Goal: Task Accomplishment & Management: Complete application form

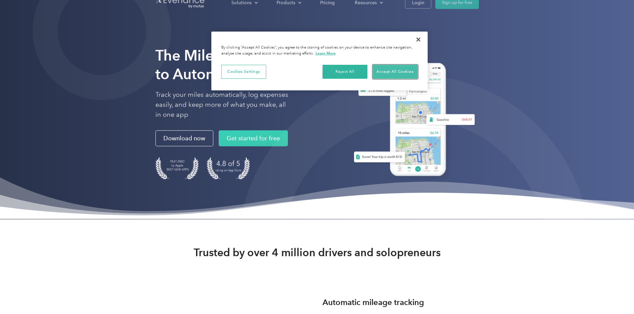
click at [404, 73] on button "Accept All Cookies" at bounding box center [395, 72] width 45 height 14
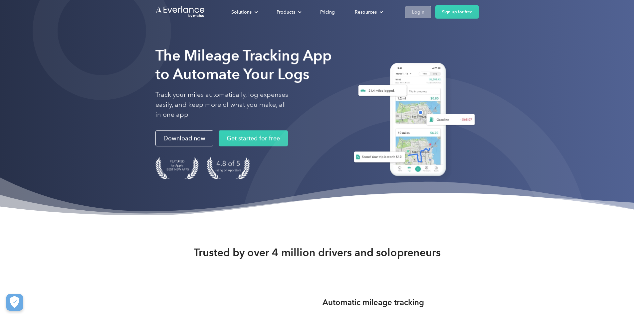
click at [431, 7] on link "Login" at bounding box center [418, 12] width 26 height 12
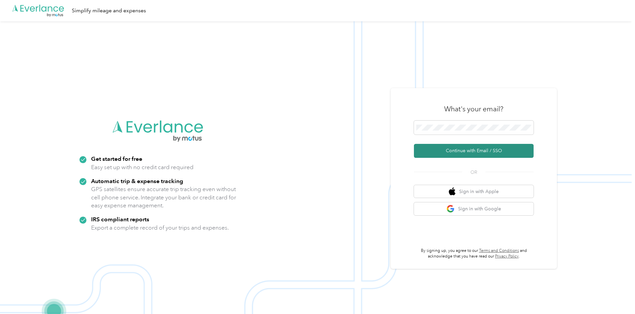
click at [500, 151] on button "Continue with Email / SSO" at bounding box center [474, 151] width 120 height 14
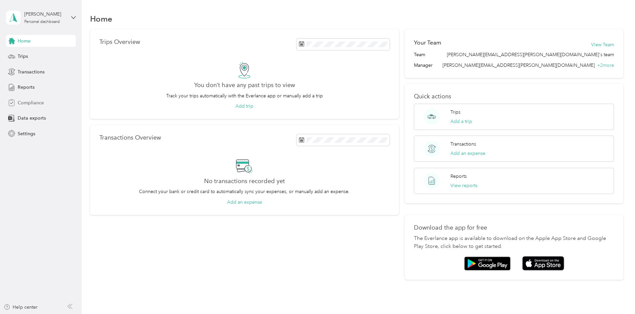
click at [39, 105] on span "Compliance" at bounding box center [31, 102] width 26 height 7
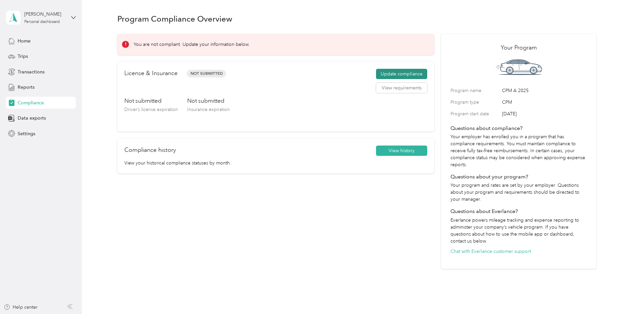
click at [380, 70] on button "Update compliance" at bounding box center [401, 74] width 51 height 11
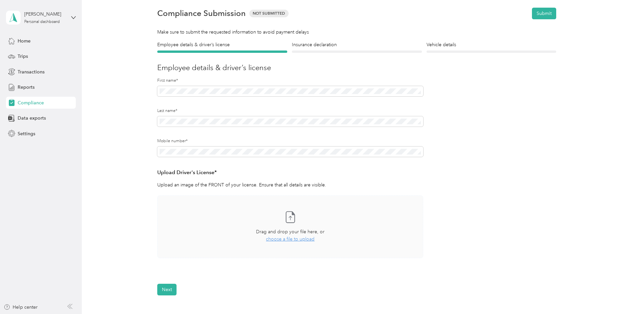
scroll to position [101, 0]
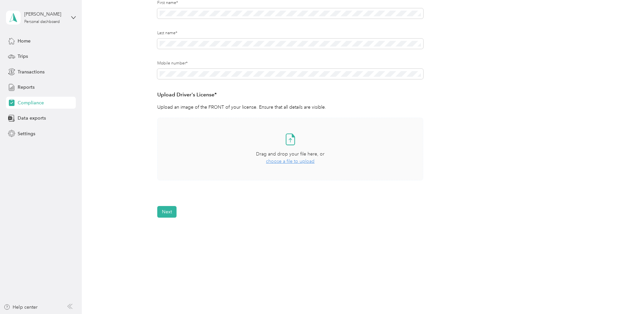
click at [289, 162] on span "choose a file to upload" at bounding box center [290, 162] width 49 height 6
click at [257, 204] on form "Employee details & driver’s license License Insurance declaration Insurance Veh…" at bounding box center [356, 90] width 399 height 255
click at [269, 162] on span "choose a file to upload" at bounding box center [290, 162] width 49 height 6
click at [284, 161] on span "choose a file to upload" at bounding box center [290, 162] width 49 height 6
click at [171, 230] on button "Next" at bounding box center [166, 232] width 19 height 12
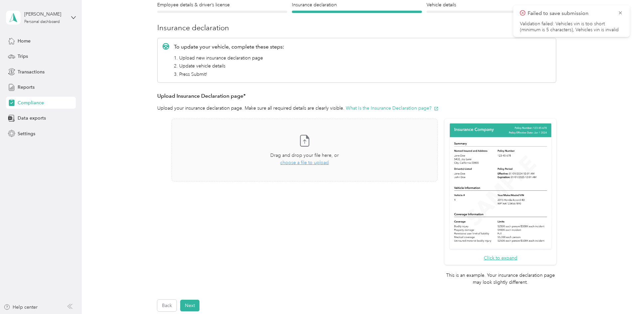
scroll to position [158, 0]
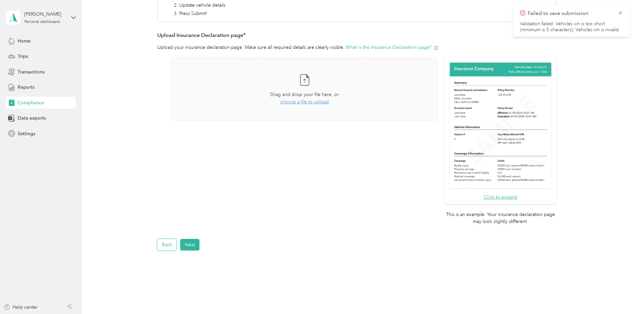
click at [168, 247] on button "Back" at bounding box center [166, 245] width 19 height 12
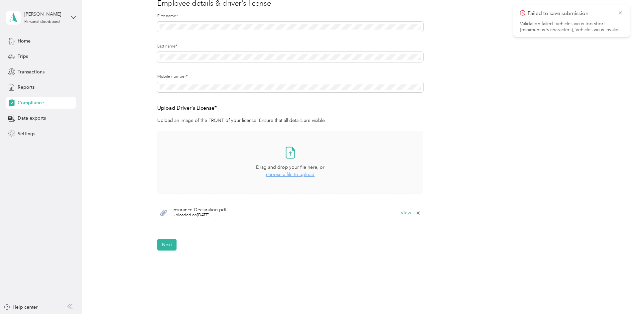
click at [170, 215] on div "insurance Declaration.pdf Uploaded on 10/2/2025 View" at bounding box center [290, 213] width 266 height 20
click at [164, 214] on icon at bounding box center [163, 213] width 7 height 6
click at [417, 214] on icon at bounding box center [418, 213] width 5 height 5
click at [404, 219] on button "Yes" at bounding box center [401, 218] width 13 height 11
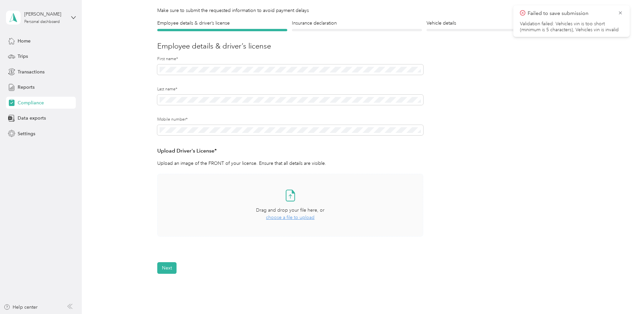
scroll to position [0, 0]
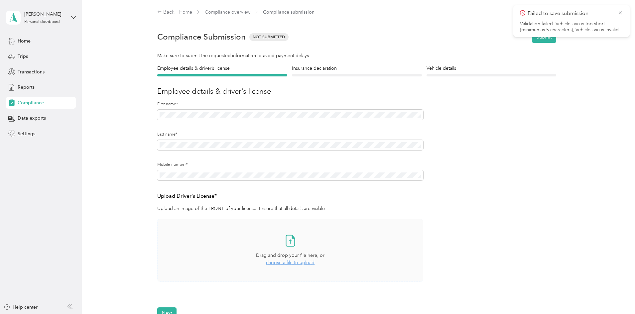
click at [284, 259] on div "Drag and drop your file here, or choose a file to upload" at bounding box center [290, 259] width 69 height 15
click at [289, 259] on div "Drag and drop your file here, or choose a file to upload" at bounding box center [290, 259] width 69 height 15
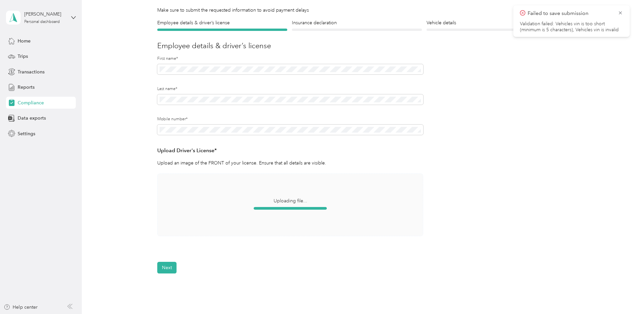
scroll to position [101, 0]
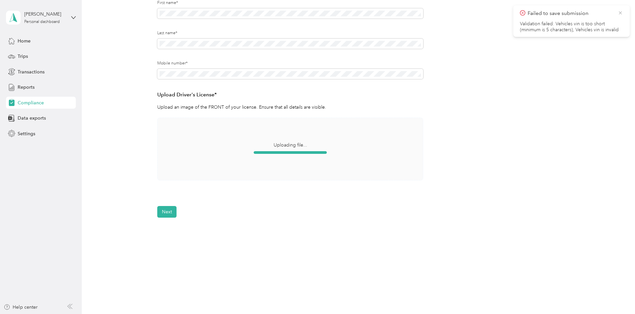
click at [622, 13] on icon at bounding box center [620, 13] width 5 height 6
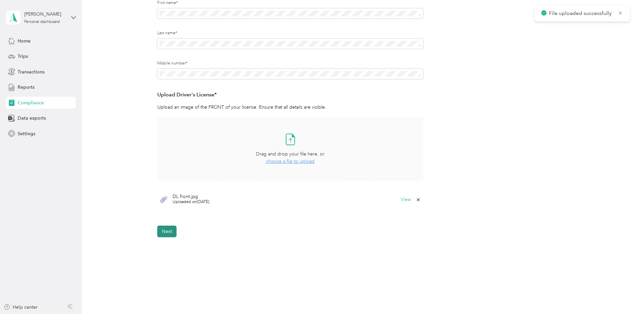
click at [172, 232] on button "Next" at bounding box center [166, 232] width 19 height 12
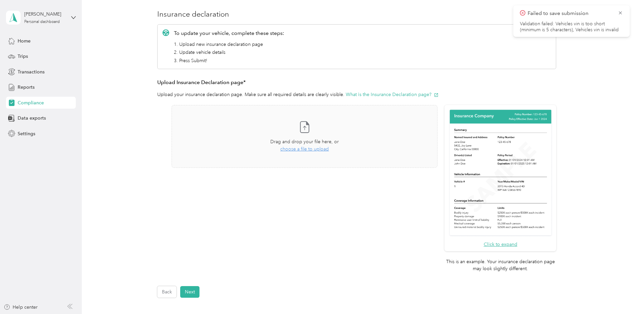
scroll to position [8, 0]
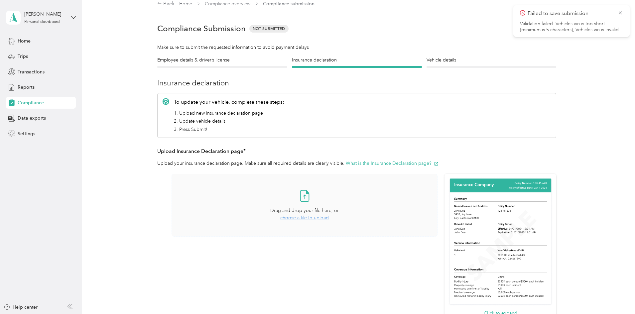
click at [288, 216] on span "choose a file to upload" at bounding box center [304, 218] width 49 height 6
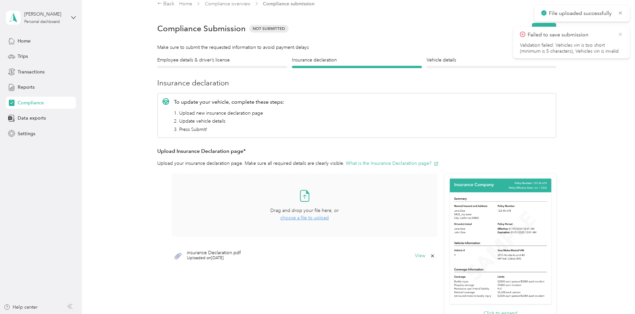
click at [618, 36] on icon at bounding box center [620, 34] width 5 height 6
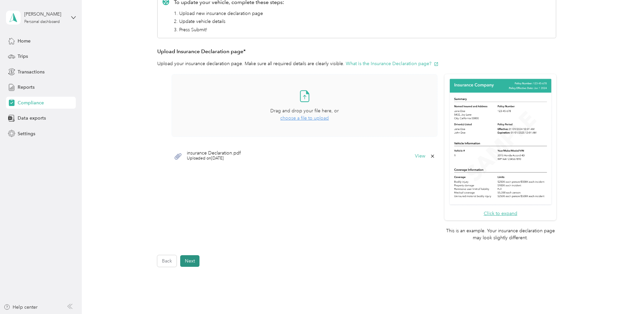
click at [186, 260] on button "Next" at bounding box center [189, 261] width 19 height 12
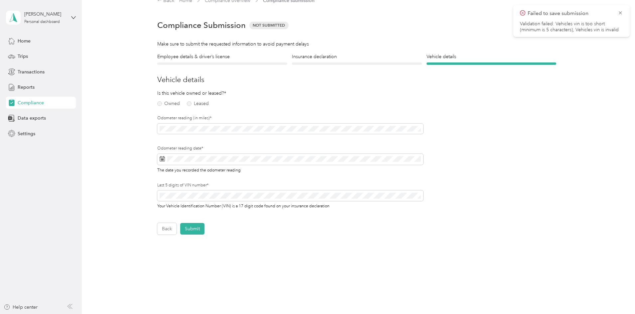
scroll to position [8, 0]
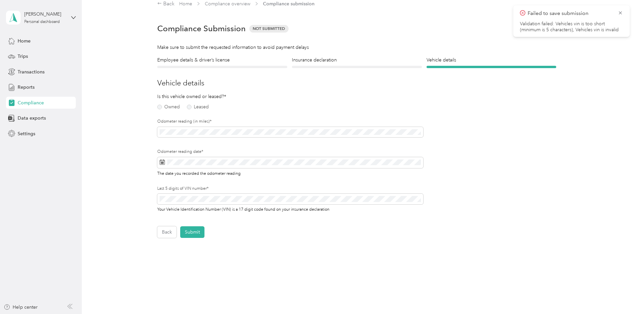
click at [620, 15] on icon at bounding box center [620, 13] width 5 height 6
click at [160, 109] on label "Owned" at bounding box center [168, 107] width 23 height 5
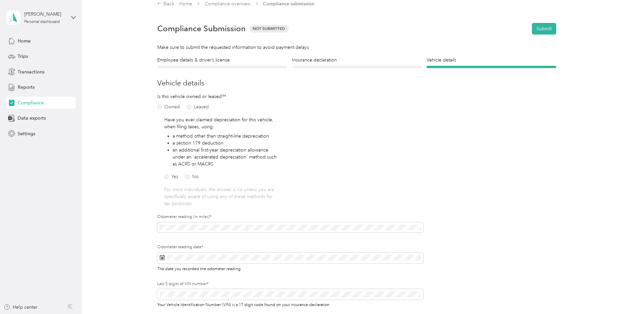
click at [192, 181] on div "Yes No" at bounding box center [202, 176] width 77 height 9
click at [191, 177] on label "No" at bounding box center [192, 177] width 14 height 5
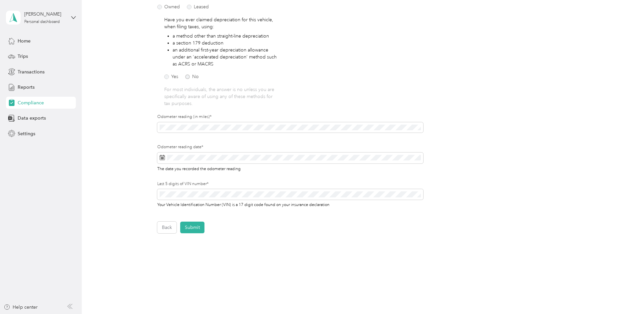
scroll to position [124, 0]
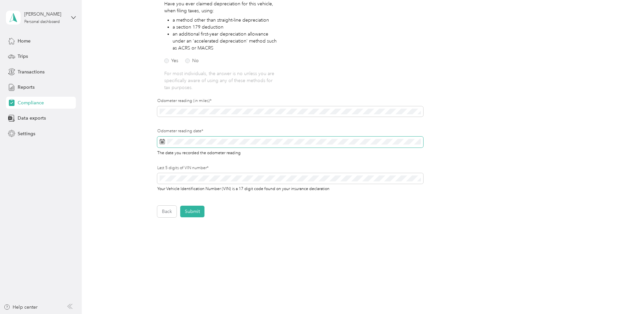
click at [178, 145] on span at bounding box center [290, 142] width 266 height 11
click at [177, 144] on span at bounding box center [290, 142] width 266 height 11
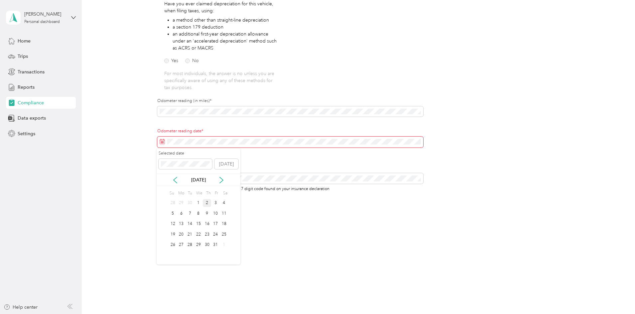
click at [206, 202] on div "2" at bounding box center [207, 203] width 9 height 8
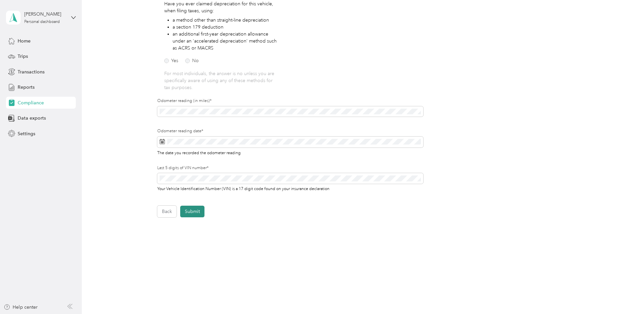
click at [190, 208] on form "Employee details & driver’s license License Insurance declaration Insurance Veh…" at bounding box center [356, 78] width 399 height 277
click at [191, 208] on button "Submit" at bounding box center [192, 212] width 24 height 12
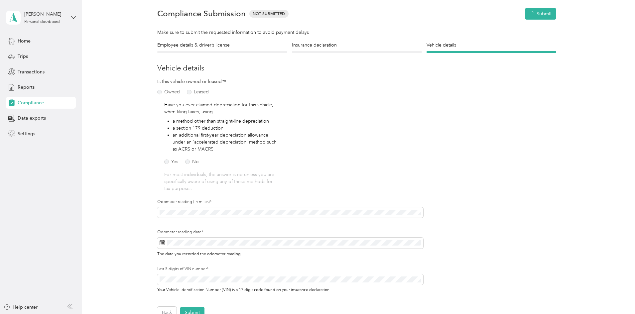
scroll to position [8, 0]
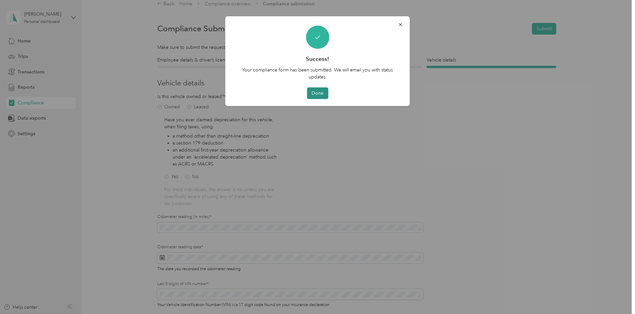
click at [317, 89] on button "Done" at bounding box center [317, 93] width 21 height 12
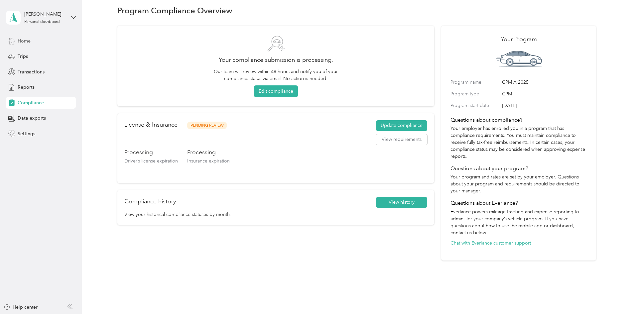
click at [31, 38] on div "Home" at bounding box center [41, 41] width 70 height 12
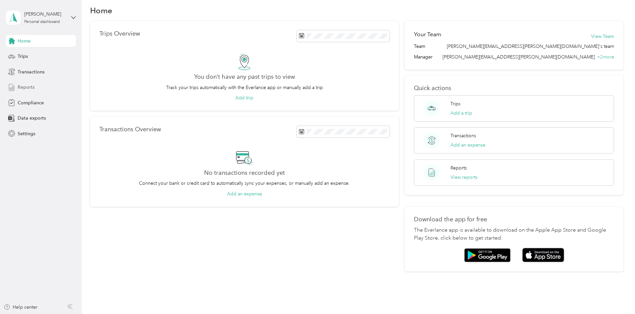
click at [32, 85] on span "Reports" at bounding box center [26, 87] width 17 height 7
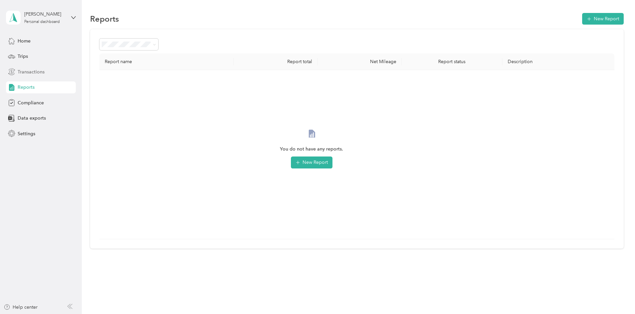
click at [36, 75] on span "Transactions" at bounding box center [31, 72] width 27 height 7
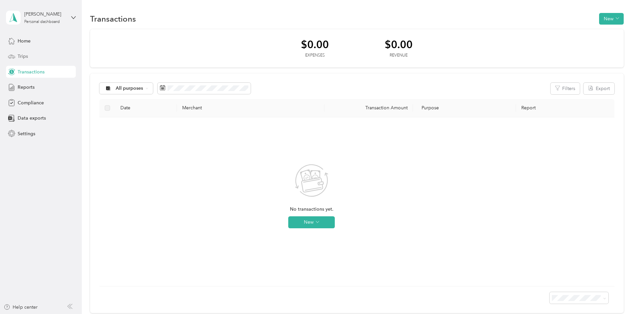
click at [36, 58] on div "Trips" at bounding box center [41, 57] width 70 height 12
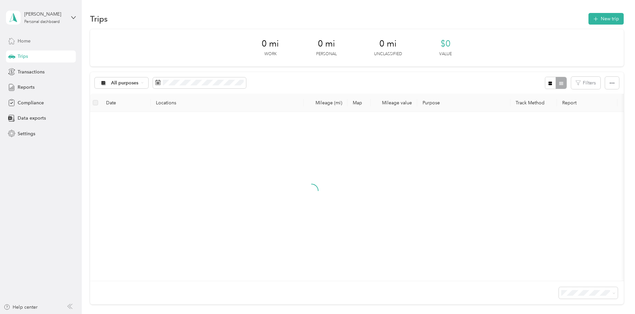
click at [36, 45] on div "Home" at bounding box center [41, 41] width 70 height 12
